Goal: Transaction & Acquisition: Purchase product/service

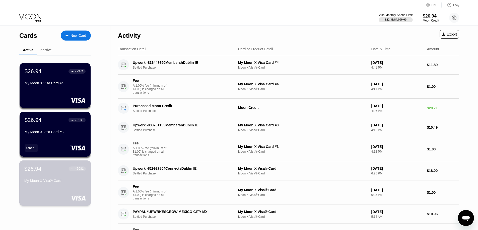
click at [47, 185] on div "My Moon X Visa® Card" at bounding box center [54, 182] width 61 height 6
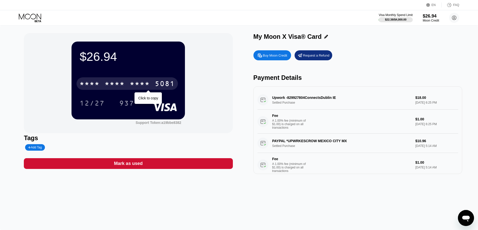
click at [148, 87] on div "* * * *" at bounding box center [140, 84] width 20 height 8
click at [110, 84] on div "6500" at bounding box center [115, 84] width 20 height 8
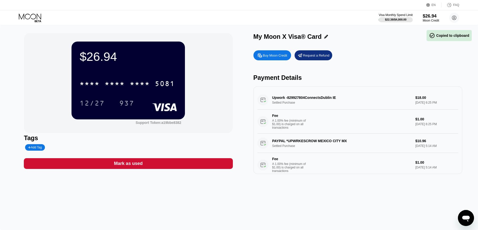
click at [128, 87] on div "* * * * * * * * * * * * 5081" at bounding box center [126, 83] width 101 height 13
click at [34, 15] on icon at bounding box center [30, 18] width 23 height 9
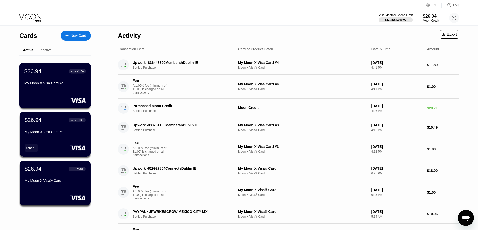
click at [57, 85] on div "My Moon X Visa Card #4" at bounding box center [54, 83] width 61 height 4
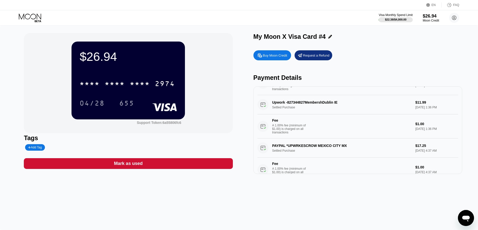
scroll to position [76, 0]
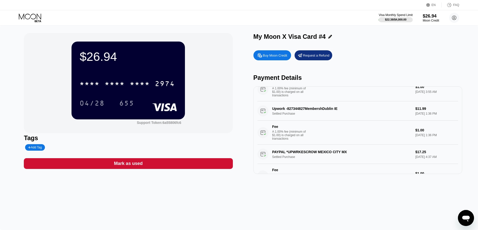
click at [39, 20] on icon at bounding box center [30, 18] width 23 height 9
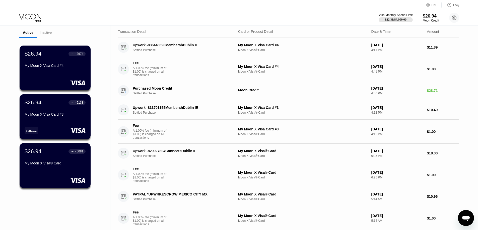
scroll to position [25, 0]
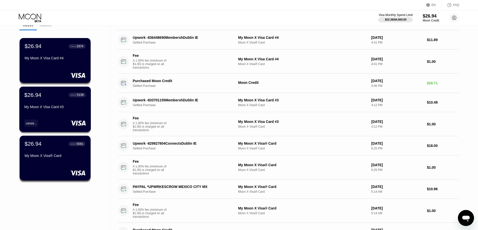
click at [49, 108] on div "My Moon X Visa Card #3" at bounding box center [54, 107] width 61 height 4
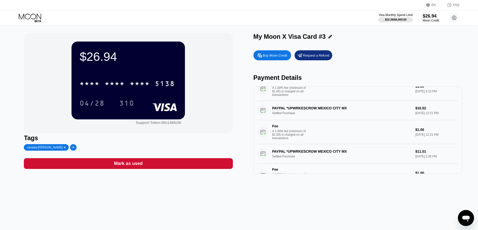
scroll to position [25, 0]
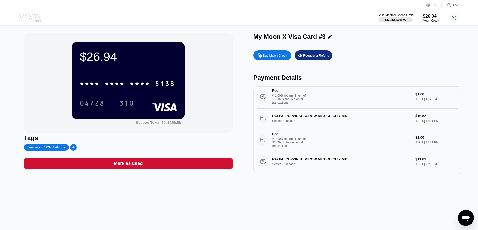
click at [31, 15] on icon at bounding box center [30, 17] width 22 height 6
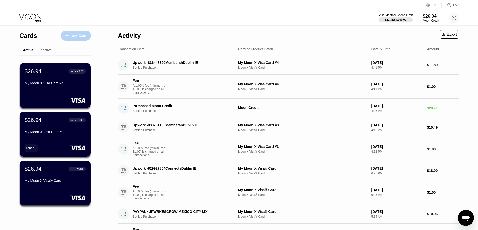
click at [75, 35] on div "New Card" at bounding box center [78, 36] width 16 height 4
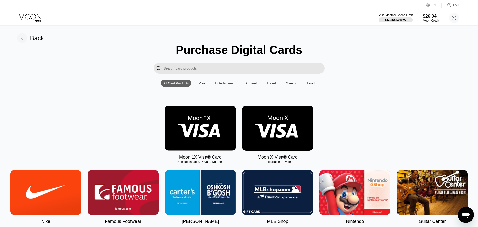
click at [280, 141] on img at bounding box center [277, 128] width 71 height 45
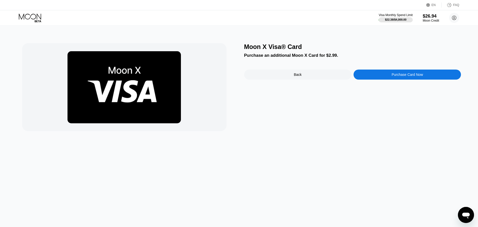
click at [390, 78] on div "Purchase Card Now" at bounding box center [406, 74] width 107 height 10
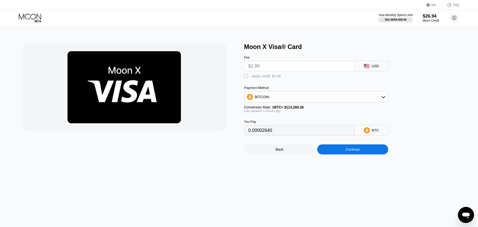
click at [250, 77] on div " Apply credit: $2.99" at bounding box center [263, 76] width 39 height 5
type input "0"
click at [353, 154] on div "Continue" at bounding box center [352, 149] width 71 height 10
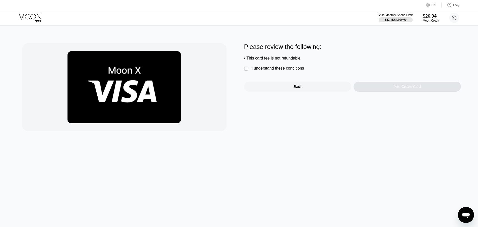
click at [271, 69] on div "I understand these conditions" at bounding box center [277, 68] width 52 height 5
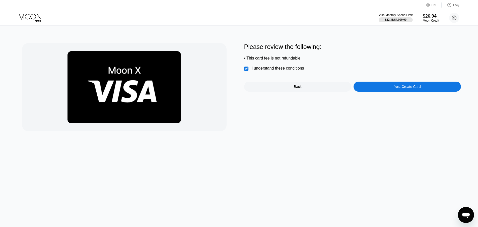
click at [374, 84] on div "Yes, Create Card" at bounding box center [406, 86] width 107 height 10
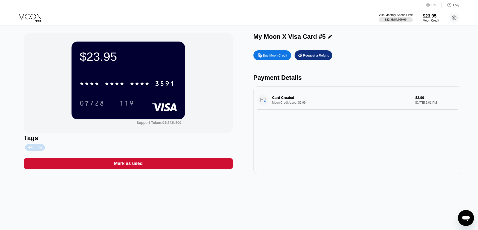
click at [37, 148] on div "Add Tag" at bounding box center [35, 148] width 14 height 4
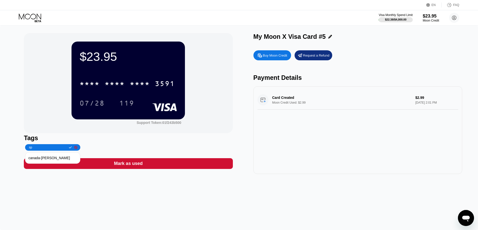
type input "spa"
type input "spain-kaue"
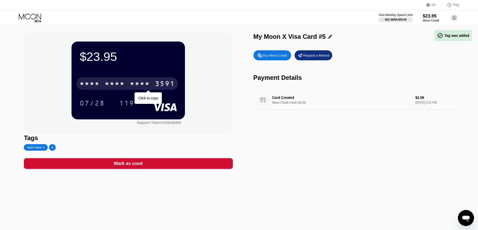
click at [114, 81] on div "* * * * * * * * * * * * 3591" at bounding box center [126, 83] width 101 height 13
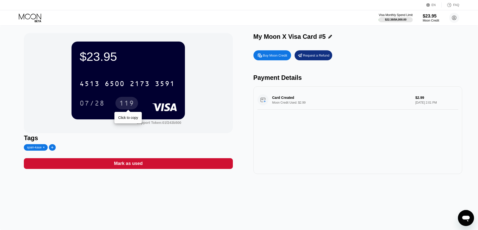
click at [117, 102] on div "119" at bounding box center [126, 103] width 23 height 13
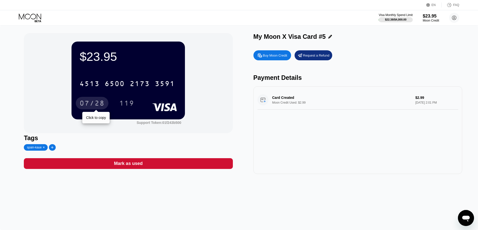
click at [107, 102] on div "07/28" at bounding box center [92, 103] width 33 height 13
click at [2, 163] on div "$23.95 4513 6500 2173 3591 07/28 119 Support Token: 01f243b500 Tags spain-kaue …" at bounding box center [239, 128] width 478 height 205
